Goal: Download file/media

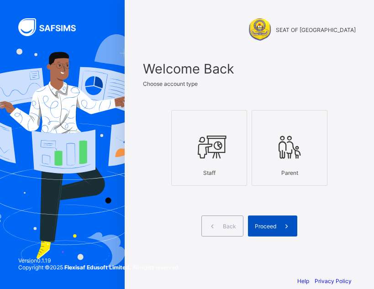
click at [275, 233] on div "Proceed" at bounding box center [272, 226] width 49 height 21
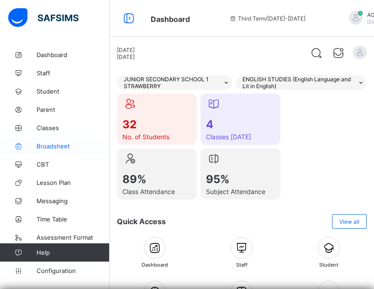
click at [58, 147] on span "Broadsheet" at bounding box center [73, 146] width 73 height 7
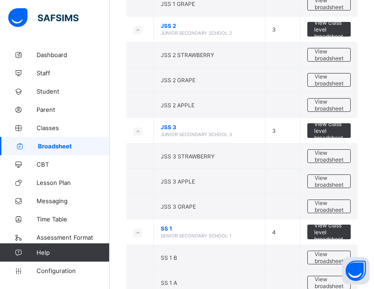
scroll to position [201, 0]
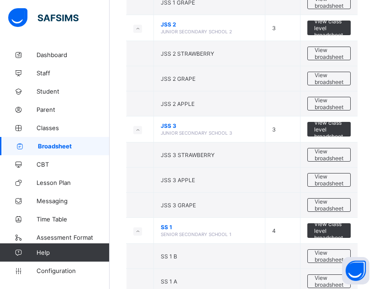
click at [344, 210] on span "View broadsheet" at bounding box center [329, 205] width 29 height 14
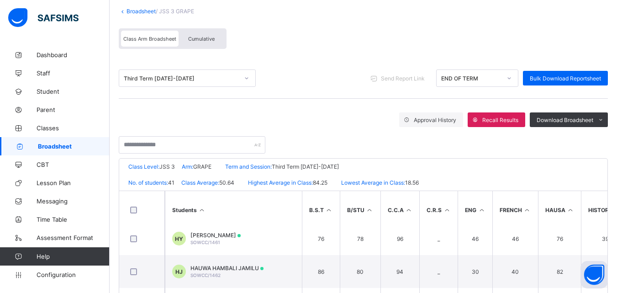
scroll to position [53, 0]
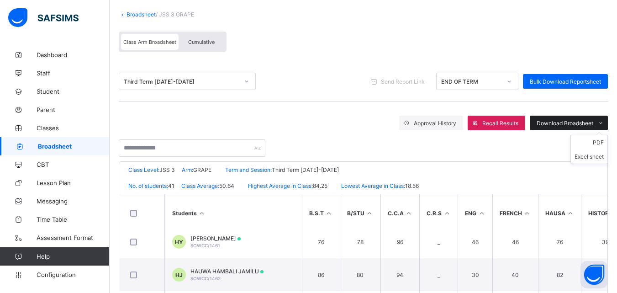
click at [374, 124] on span "Download Broadsheet" at bounding box center [565, 123] width 57 height 7
click at [374, 139] on ul "PDF Excel sheet" at bounding box center [589, 149] width 37 height 29
click at [374, 141] on li "PDF" at bounding box center [589, 142] width 37 height 14
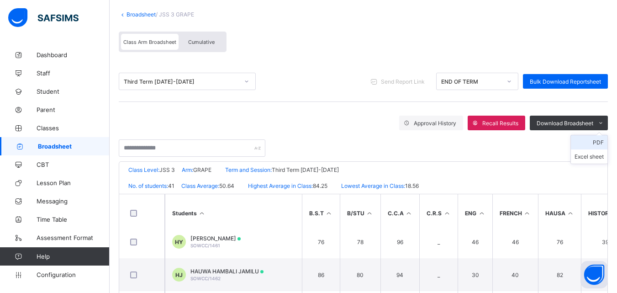
scroll to position [0, 0]
